Goal: Check status: Check status

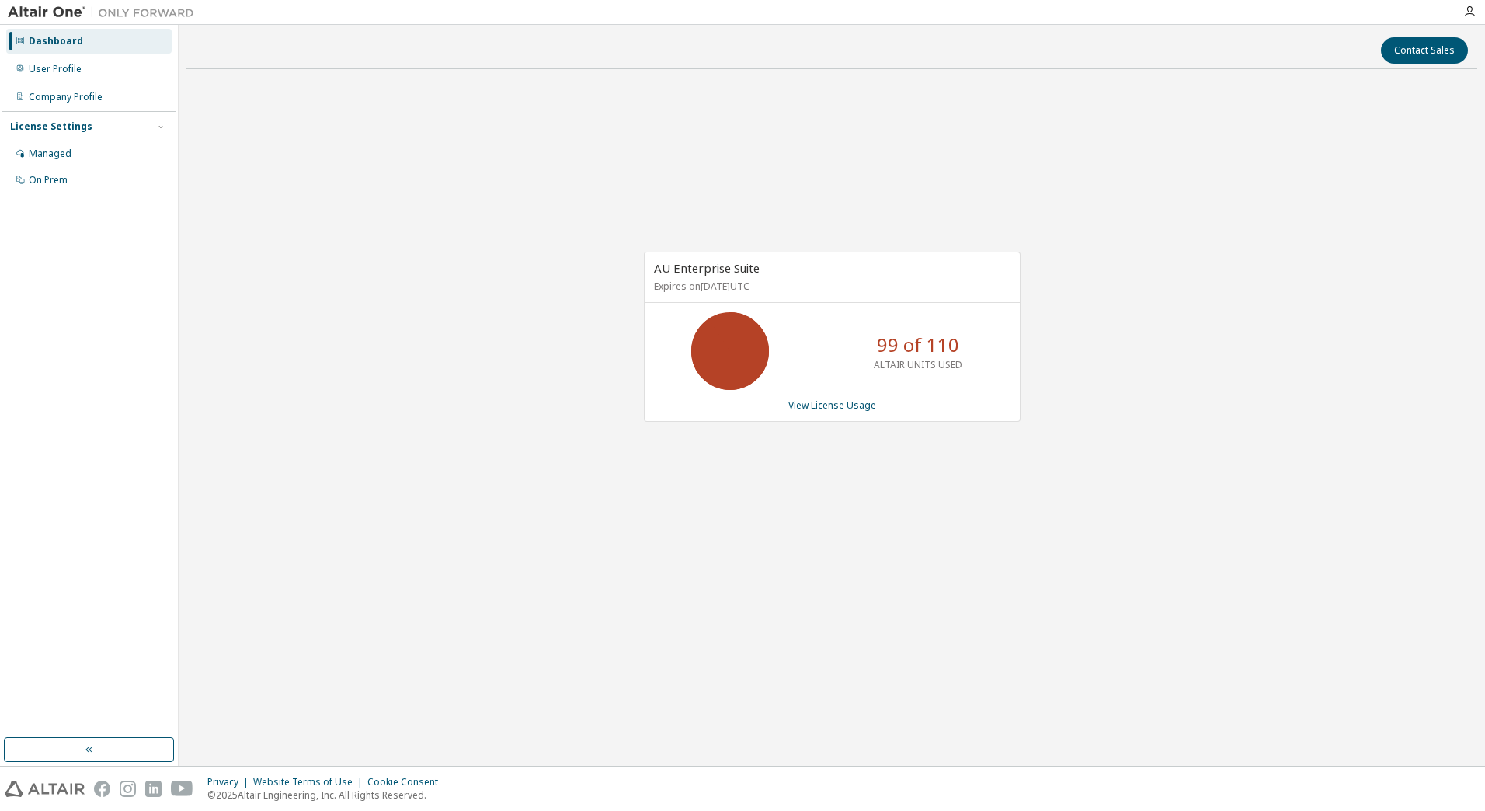
click at [542, 464] on div "AU Enterprise Suite Expires on [DATE] UTC 99 of 110 ALTAIR UNITS USED View Lice…" at bounding box center [831, 345] width 1291 height 527
click at [648, 246] on div "AU Enterprise Suite Expires on [DATE] UTC 99 of 110 ALTAIR UNITS USED View Lice…" at bounding box center [831, 345] width 1291 height 527
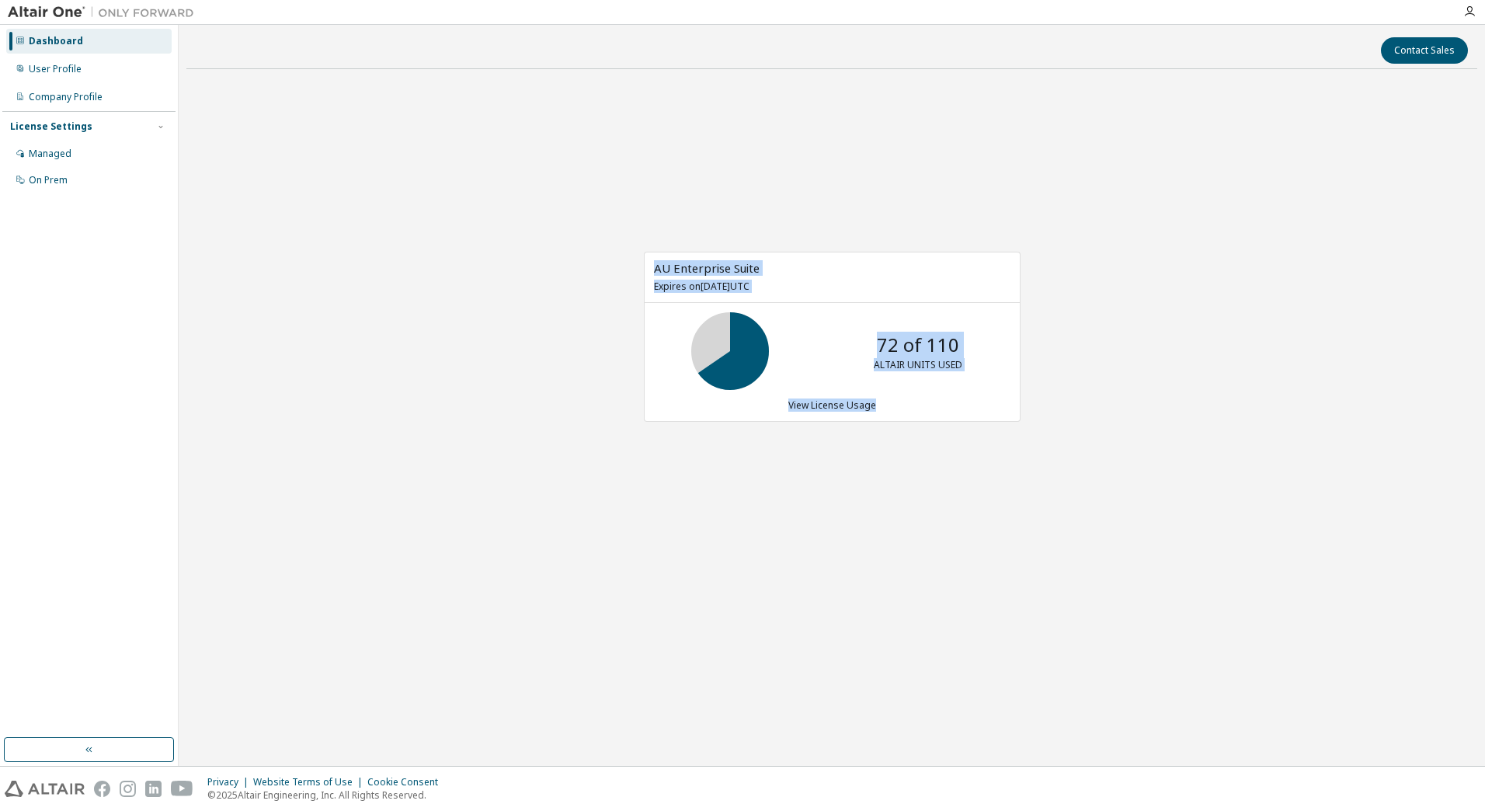
drag, startPoint x: 520, startPoint y: 231, endPoint x: 872, endPoint y: 599, distance: 509.2
click at [872, 599] on div "AU Enterprise Suite Expires on [DATE] UTC 72 of 110 ALTAIR UNITS USED View Lice…" at bounding box center [831, 345] width 1291 height 527
click at [683, 234] on div "AU Enterprise Suite Expires on [DATE] UTC 72 of 110 ALTAIR UNITS USED View Lice…" at bounding box center [831, 345] width 1291 height 527
